Goal: Information Seeking & Learning: Find specific fact

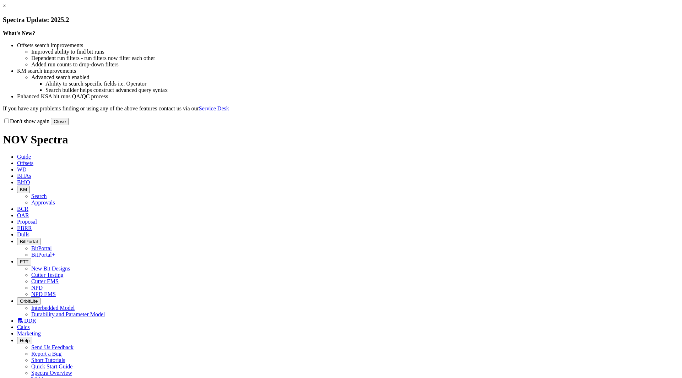
click at [468, 125] on div "Don't show again Close" at bounding box center [341, 122] width 676 height 8
click at [504, 125] on div "× Spectra Update: 2025.2 What's New? Offsets search improvements Improved abili…" at bounding box center [341, 64] width 676 height 123
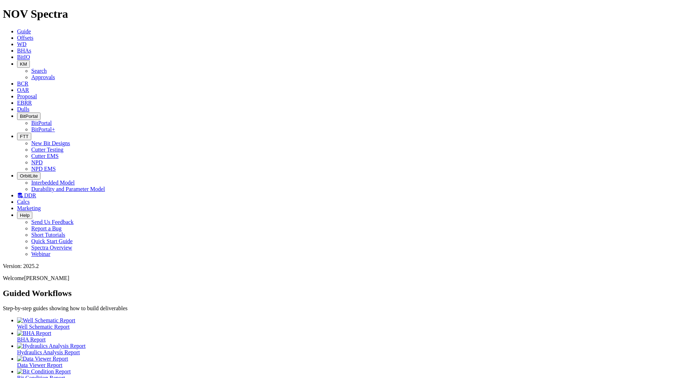
click at [27, 61] on span "KM" at bounding box center [23, 63] width 7 height 5
click at [47, 68] on link "Search" at bounding box center [39, 71] width 16 height 6
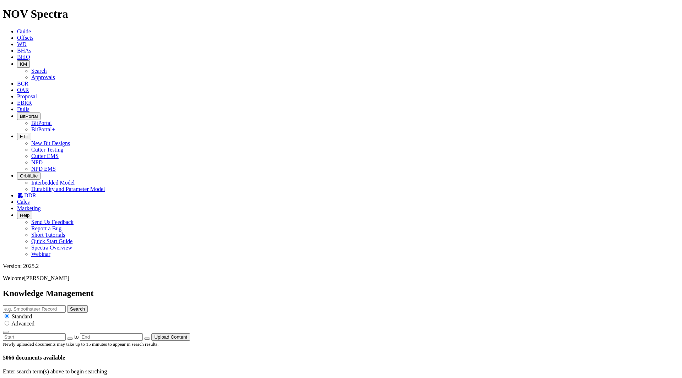
click at [70, 339] on icon "button" at bounding box center [70, 339] width 0 height 0
type input "[DATE]"
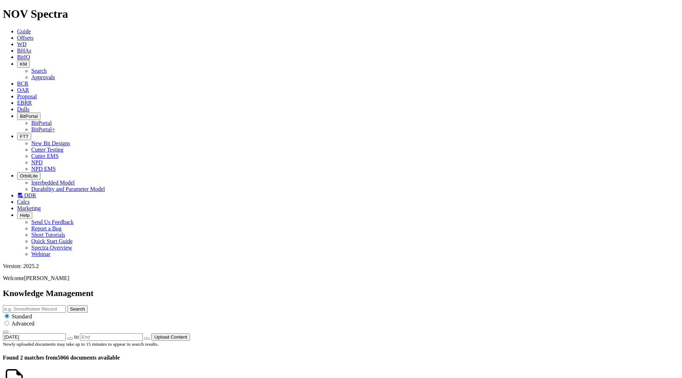
click at [223, 289] on div "Knowledge Management Search Standard Advanced 9/24/25 to Upload Content" at bounding box center [341, 315] width 676 height 52
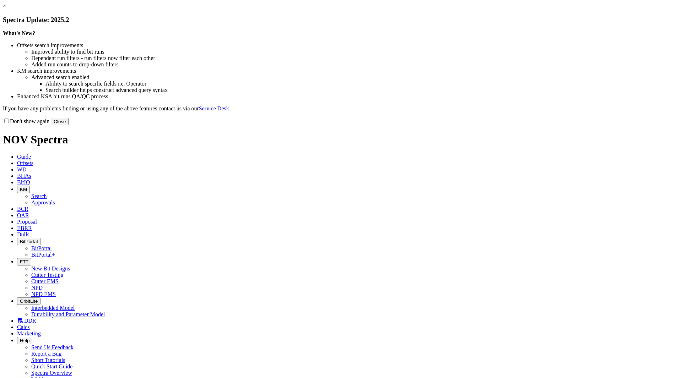
click at [69, 125] on button "Close" at bounding box center [60, 121] width 18 height 7
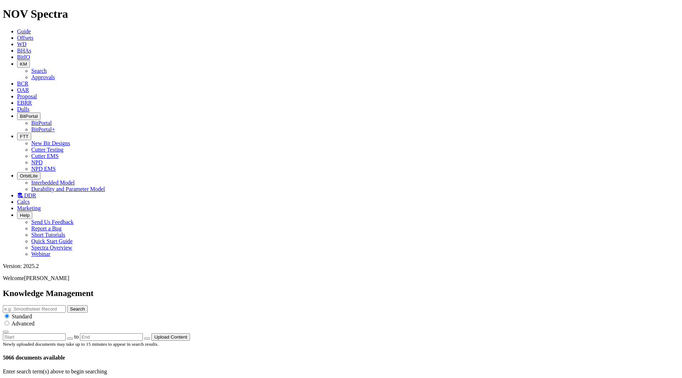
click at [73, 338] on button "button" at bounding box center [70, 339] width 6 height 2
type input "9/25/25"
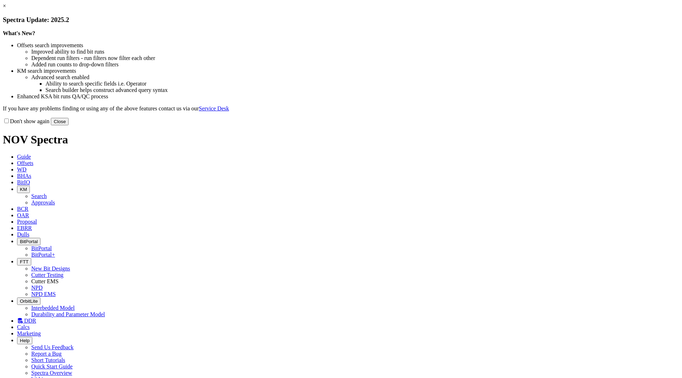
drag, startPoint x: 488, startPoint y: 196, endPoint x: 479, endPoint y: 169, distance: 28.1
click at [69, 125] on button "Close" at bounding box center [60, 121] width 18 height 7
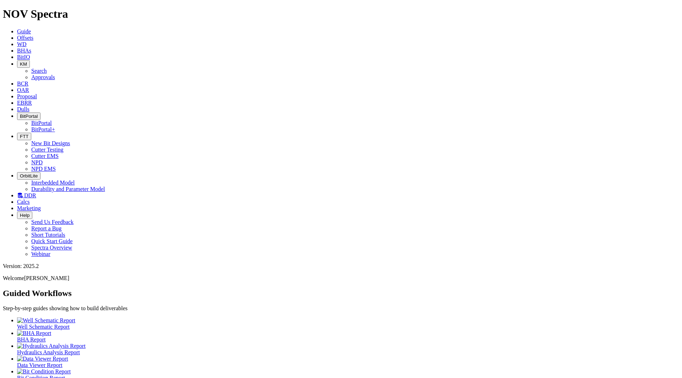
click at [20, 61] on icon "button" at bounding box center [20, 63] width 0 height 5
click at [47, 68] on link "Search" at bounding box center [39, 71] width 16 height 6
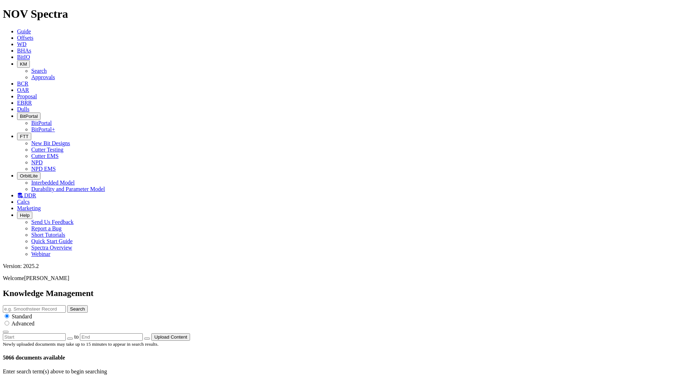
click at [73, 338] on button "button" at bounding box center [70, 339] width 6 height 2
type input "[DATE]"
